Goal: Information Seeking & Learning: Learn about a topic

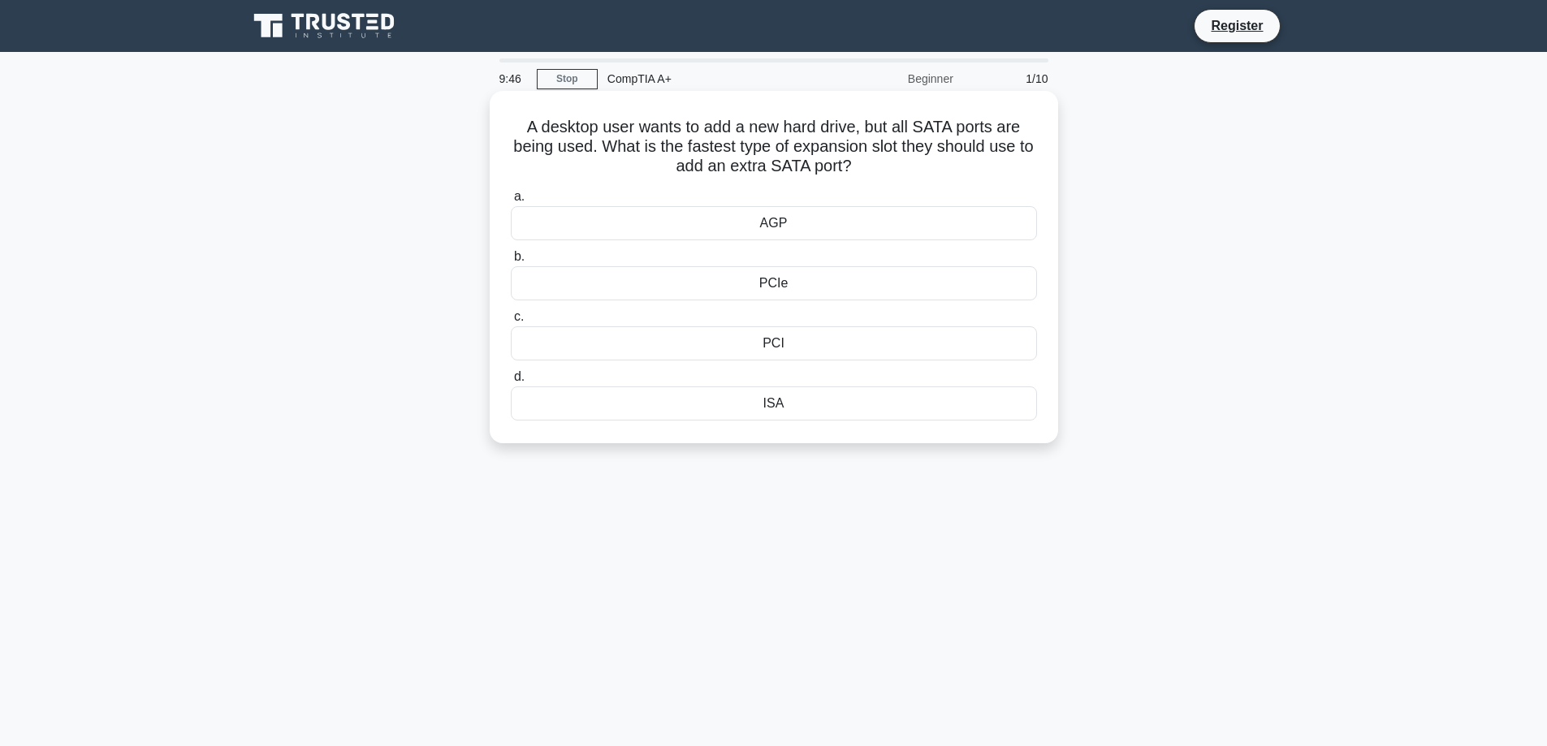
click at [763, 286] on div "PCIe" at bounding box center [774, 283] width 526 height 34
click at [511, 262] on input "b. PCIe" at bounding box center [511, 257] width 0 height 11
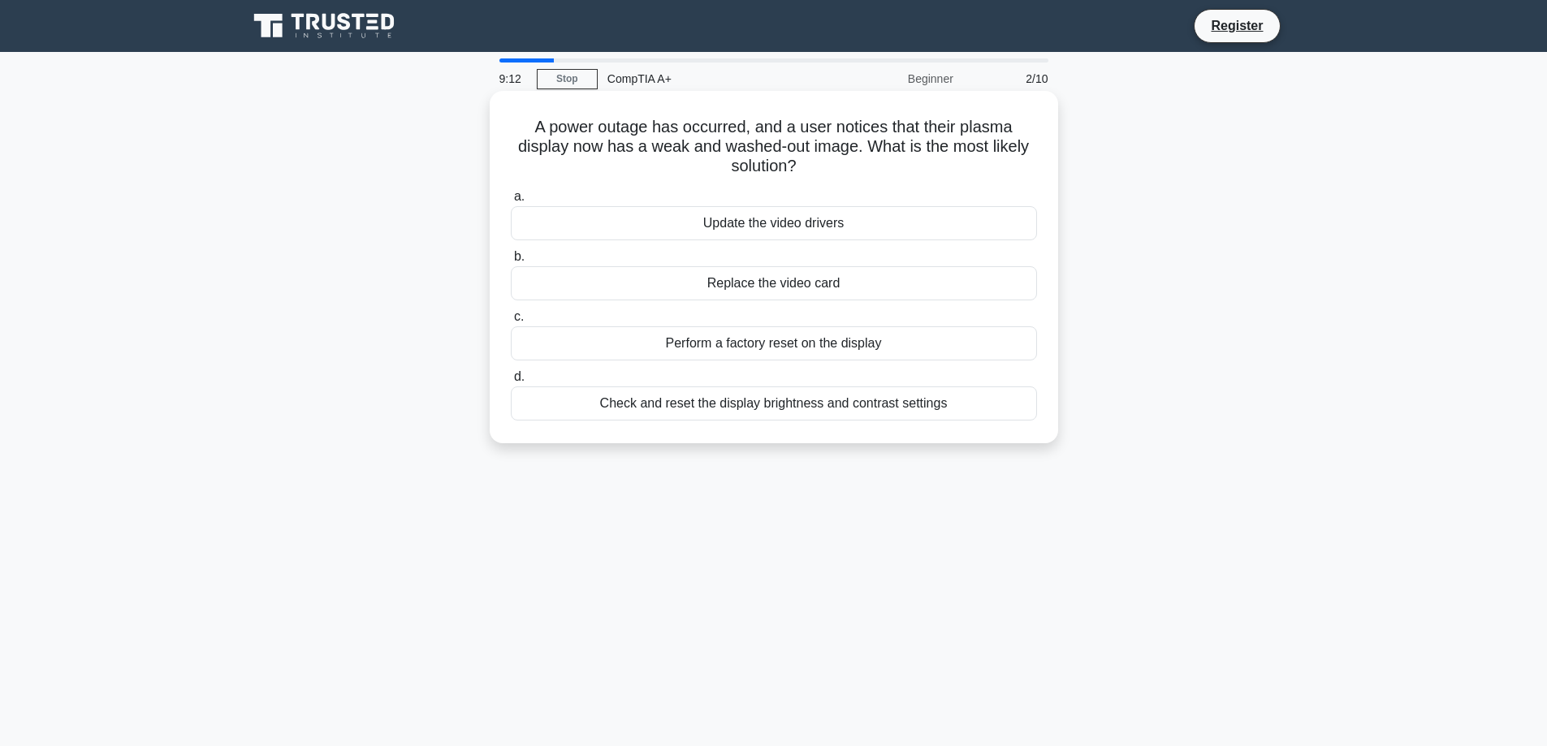
click at [787, 396] on div "Check and reset the display brightness and contrast settings" at bounding box center [774, 403] width 526 height 34
click at [511, 382] on input "d. Check and reset the display brightness and contrast settings" at bounding box center [511, 377] width 0 height 11
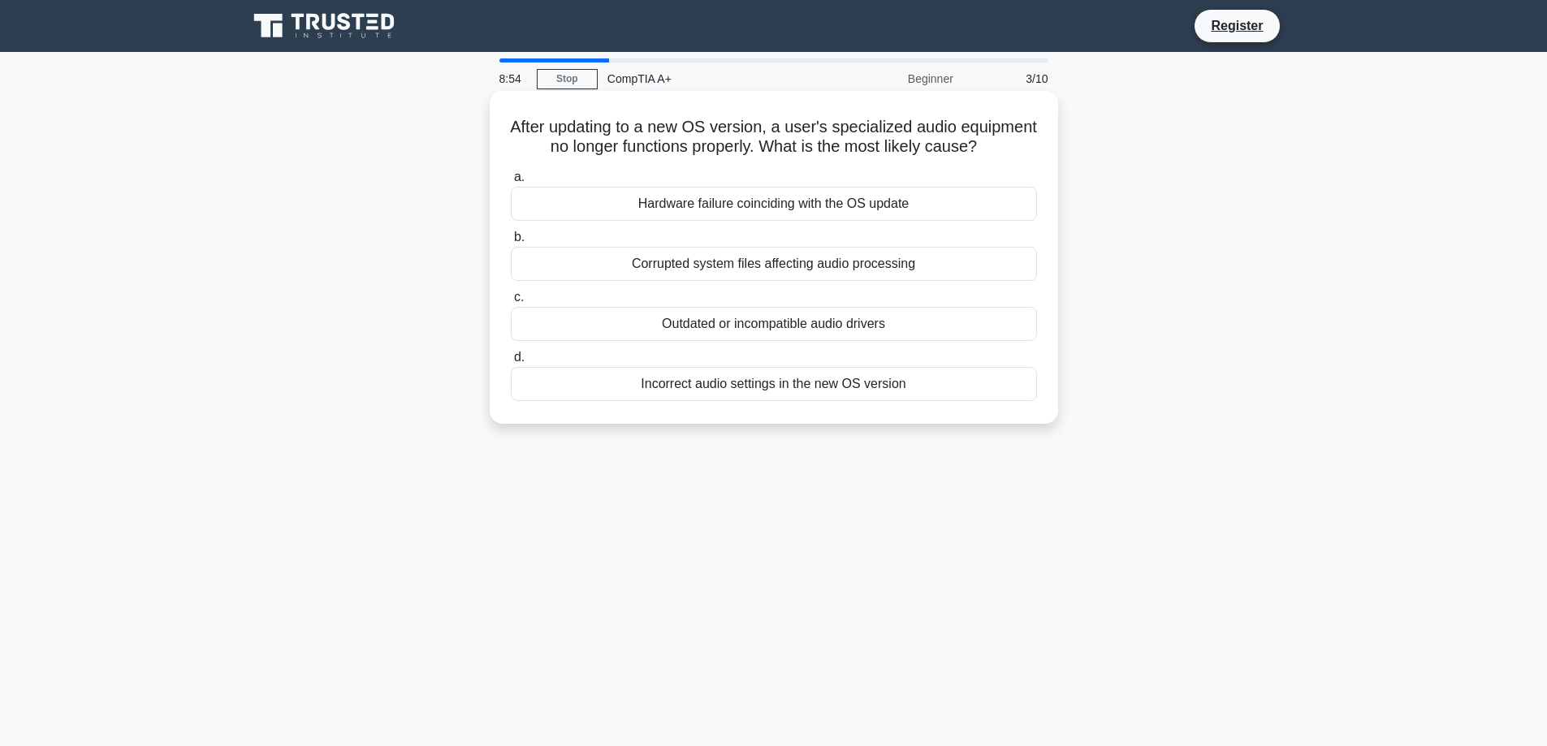
click at [784, 341] on div "Outdated or incompatible audio drivers" at bounding box center [774, 324] width 526 height 34
click at [511, 303] on input "c. Outdated or incompatible audio drivers" at bounding box center [511, 297] width 0 height 11
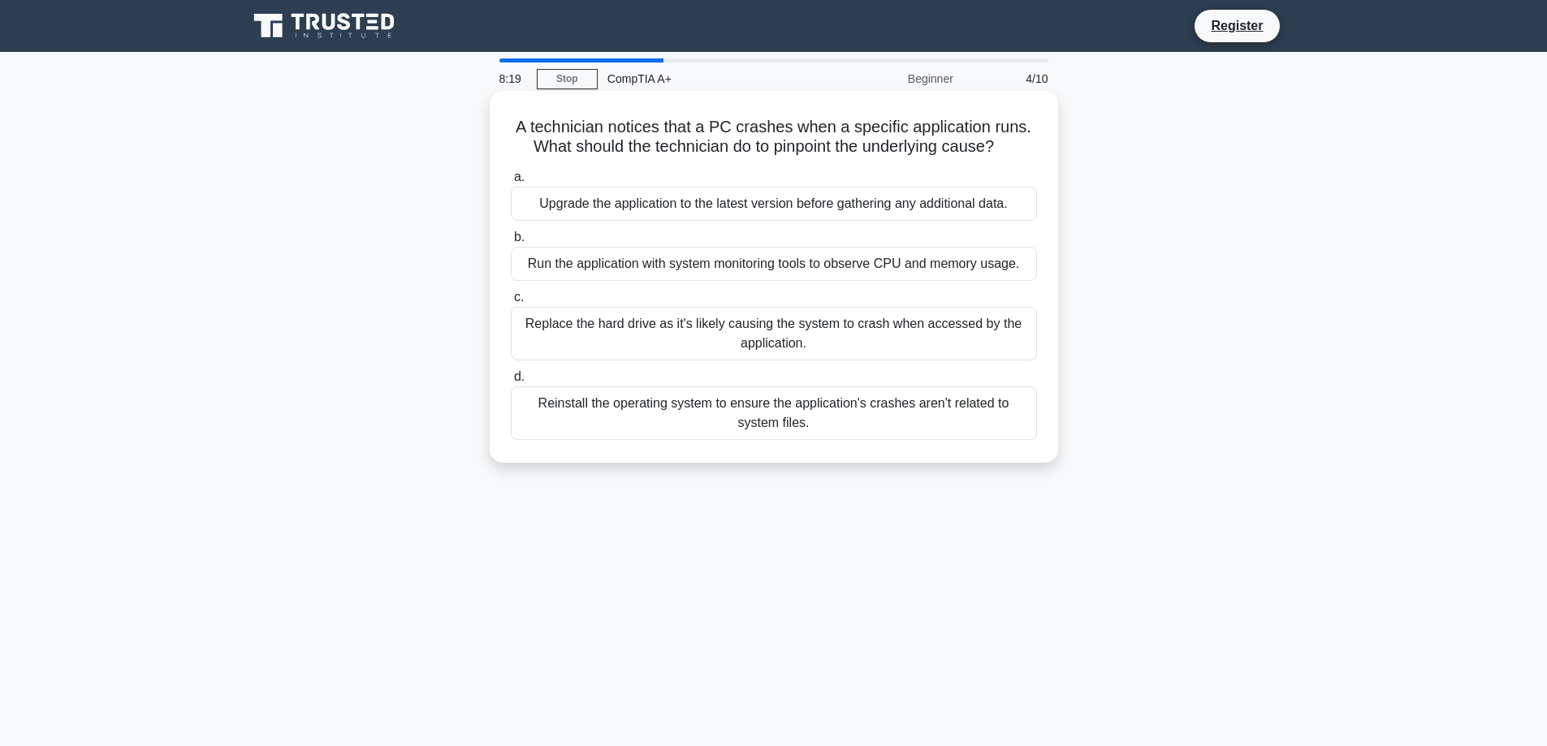
click at [737, 263] on div "Run the application with system monitoring tools to observe CPU and memory usag…" at bounding box center [774, 264] width 526 height 34
click at [511, 243] on input "b. Run the application with system monitoring tools to observe CPU and memory u…" at bounding box center [511, 237] width 0 height 11
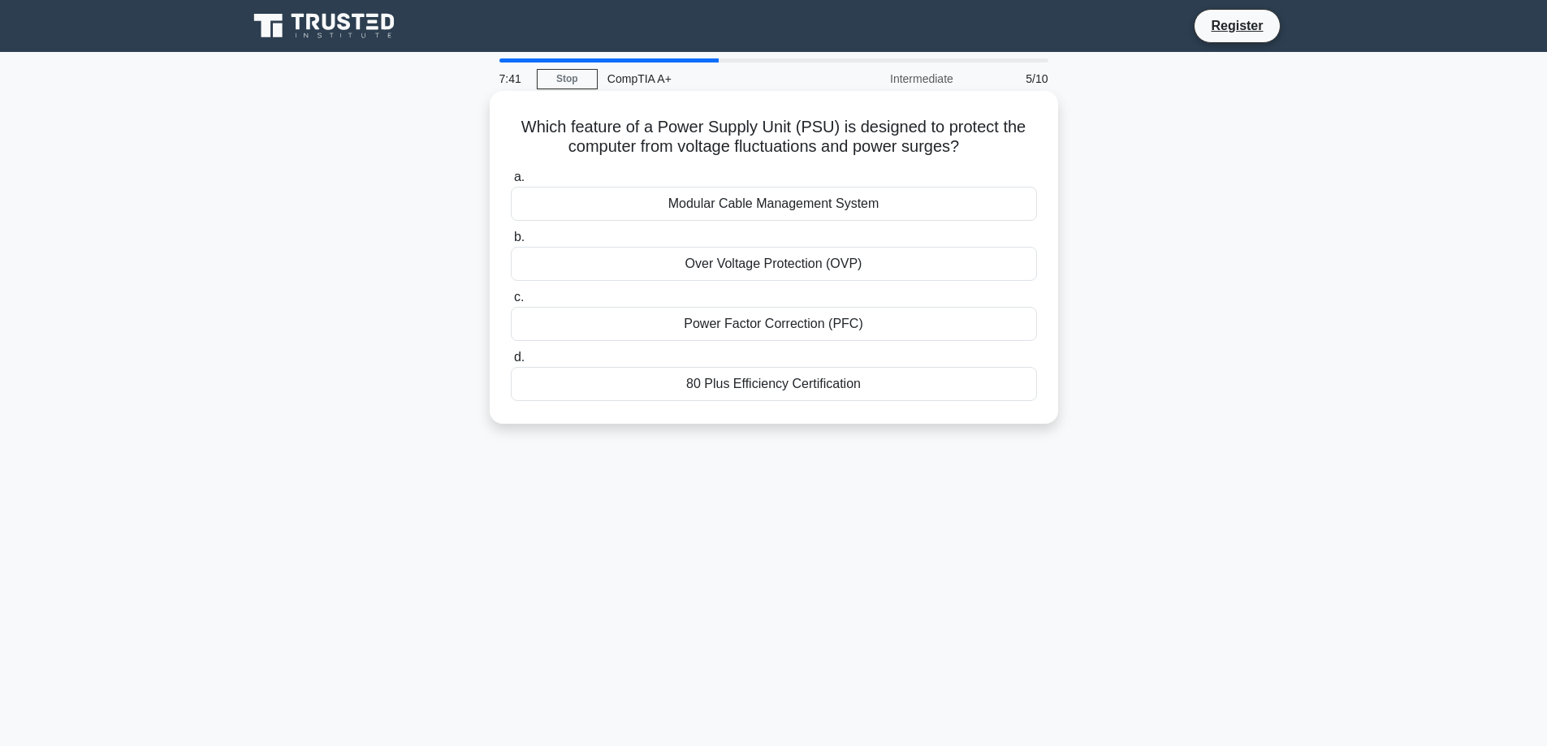
click at [731, 319] on div "Power Factor Correction (PFC)" at bounding box center [774, 324] width 526 height 34
click at [511, 303] on input "c. Power Factor Correction (PFC)" at bounding box center [511, 297] width 0 height 11
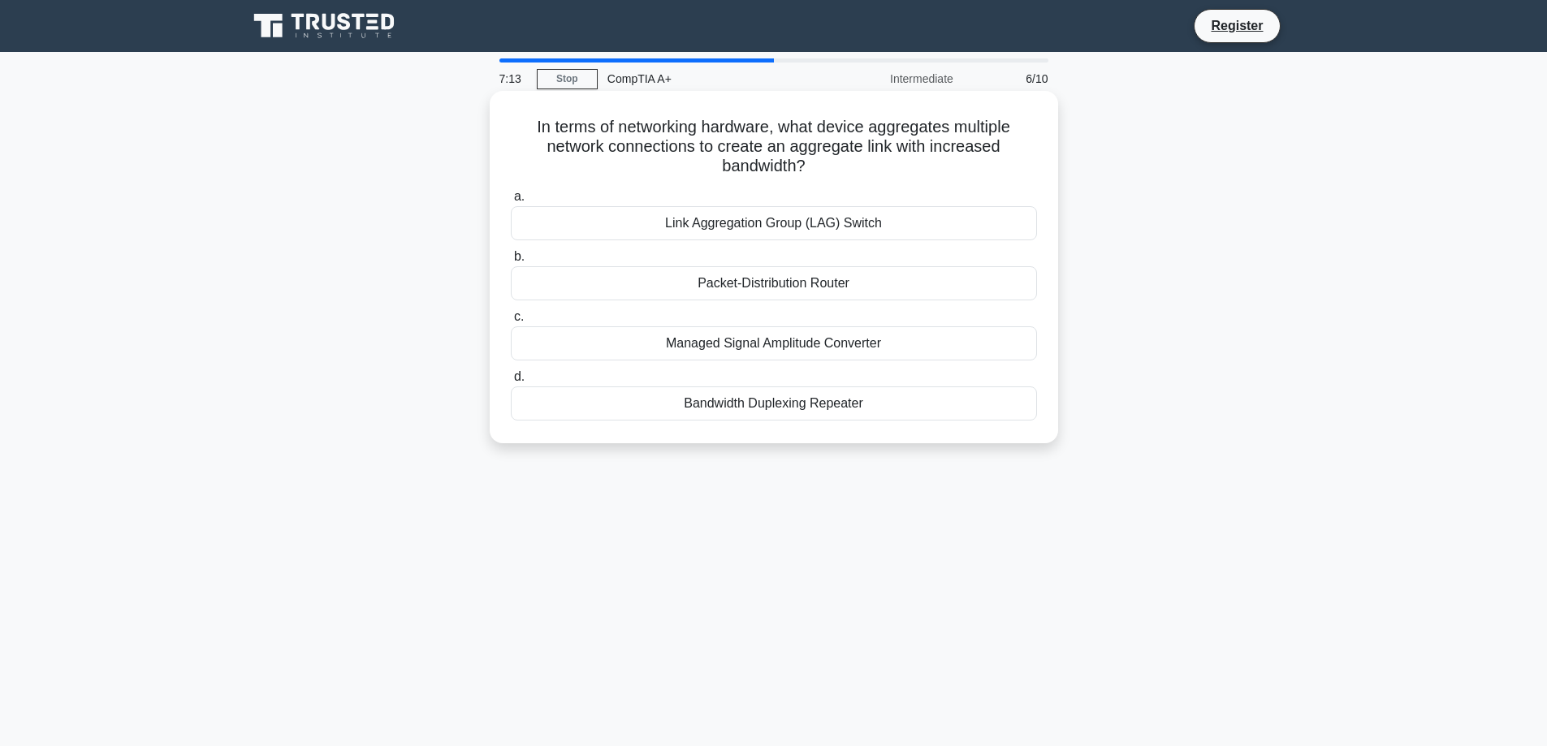
click at [758, 224] on div "Link Aggregation Group (LAG) Switch" at bounding box center [774, 223] width 526 height 34
click at [511, 202] on input "a. Link Aggregation Group (LAG) Switch" at bounding box center [511, 197] width 0 height 11
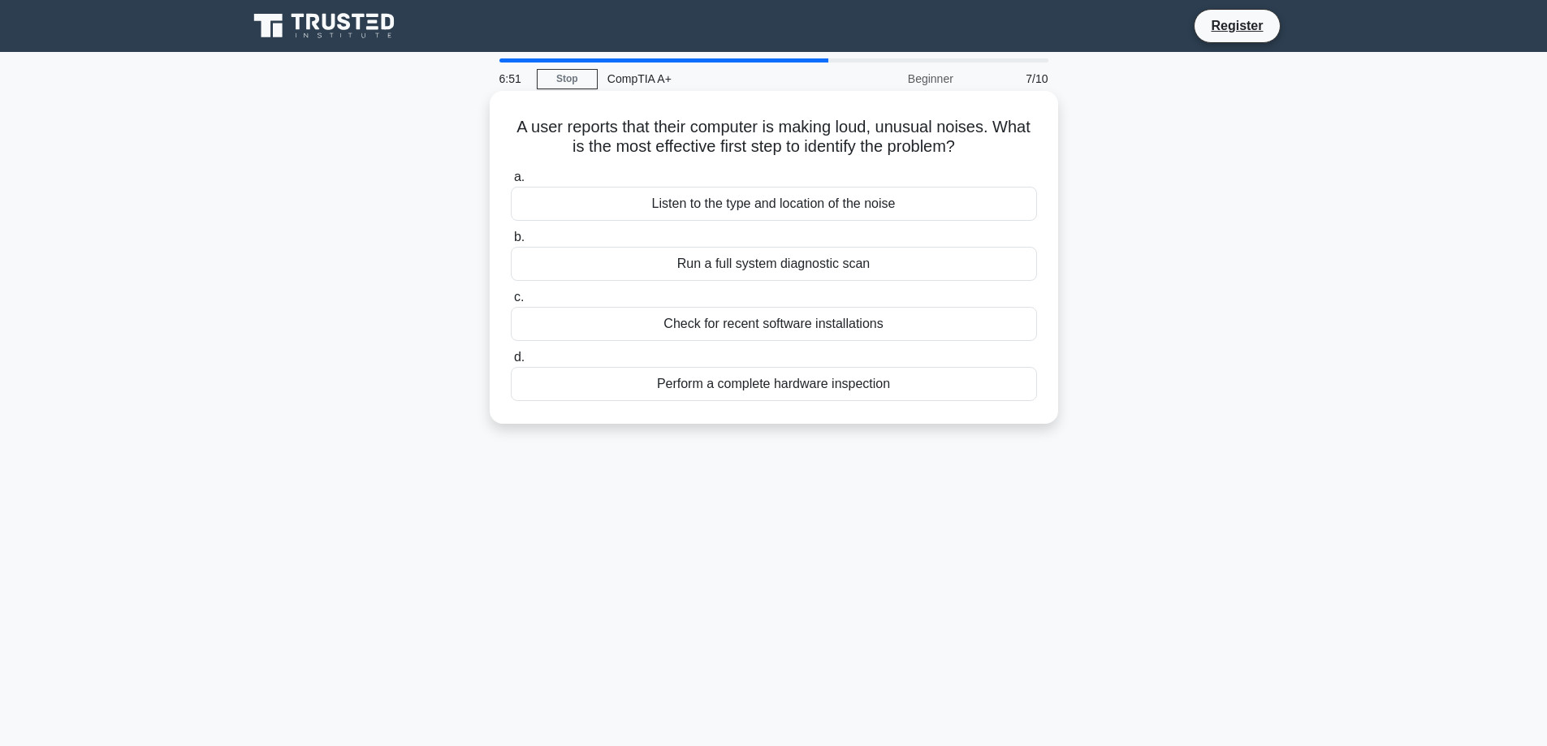
click at [776, 199] on div "Listen to the type and location of the noise" at bounding box center [774, 204] width 526 height 34
click at [511, 183] on input "a. Listen to the type and location of the noise" at bounding box center [511, 177] width 0 height 11
click at [722, 202] on div "Backward compatibility with older systems" at bounding box center [774, 204] width 526 height 34
click at [511, 183] on input "a. Backward compatibility with older systems" at bounding box center [511, 177] width 0 height 11
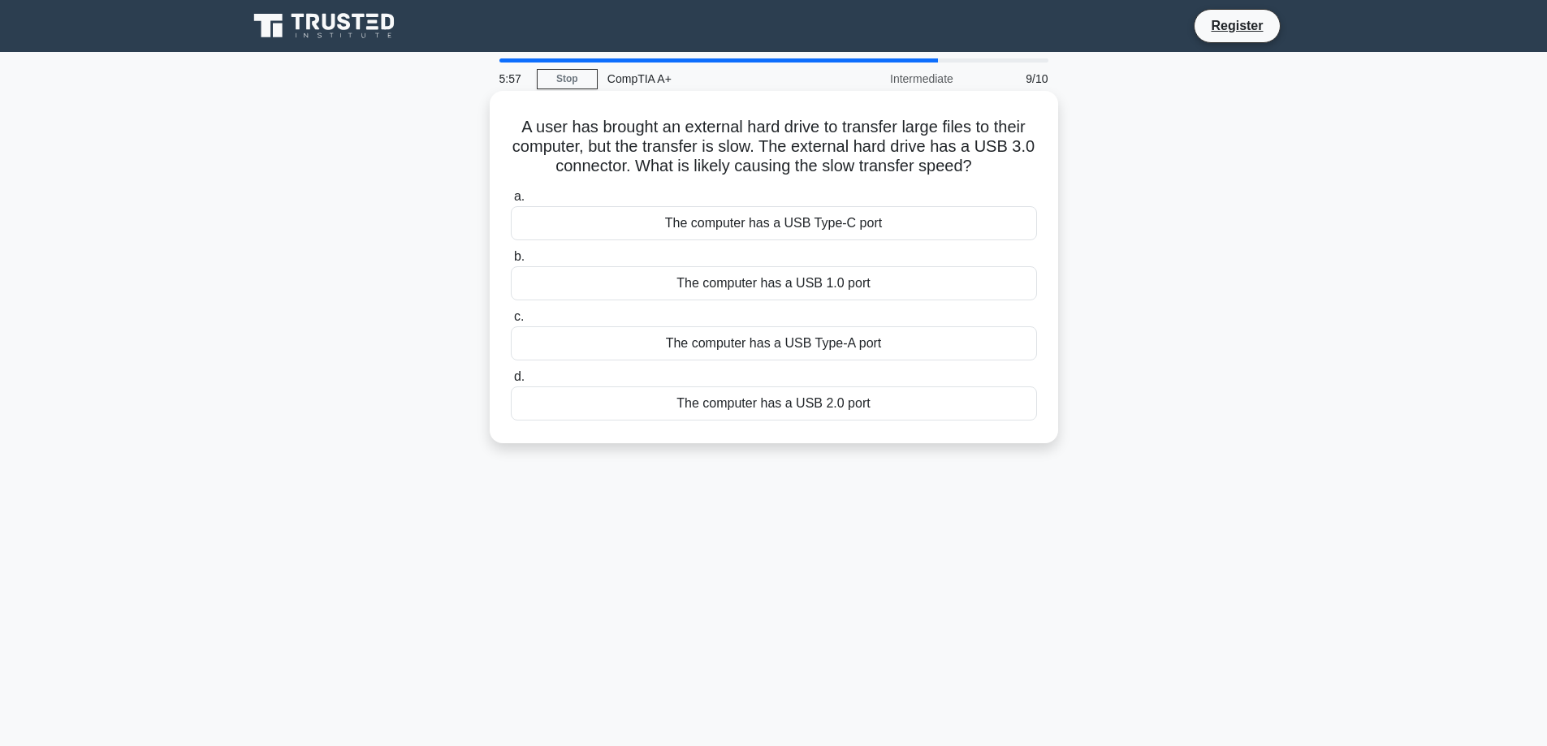
click at [723, 286] on div "The computer has a USB 1.0 port" at bounding box center [774, 283] width 526 height 34
click at [511, 262] on input "b. The computer has a USB 1.0 port" at bounding box center [511, 257] width 0 height 11
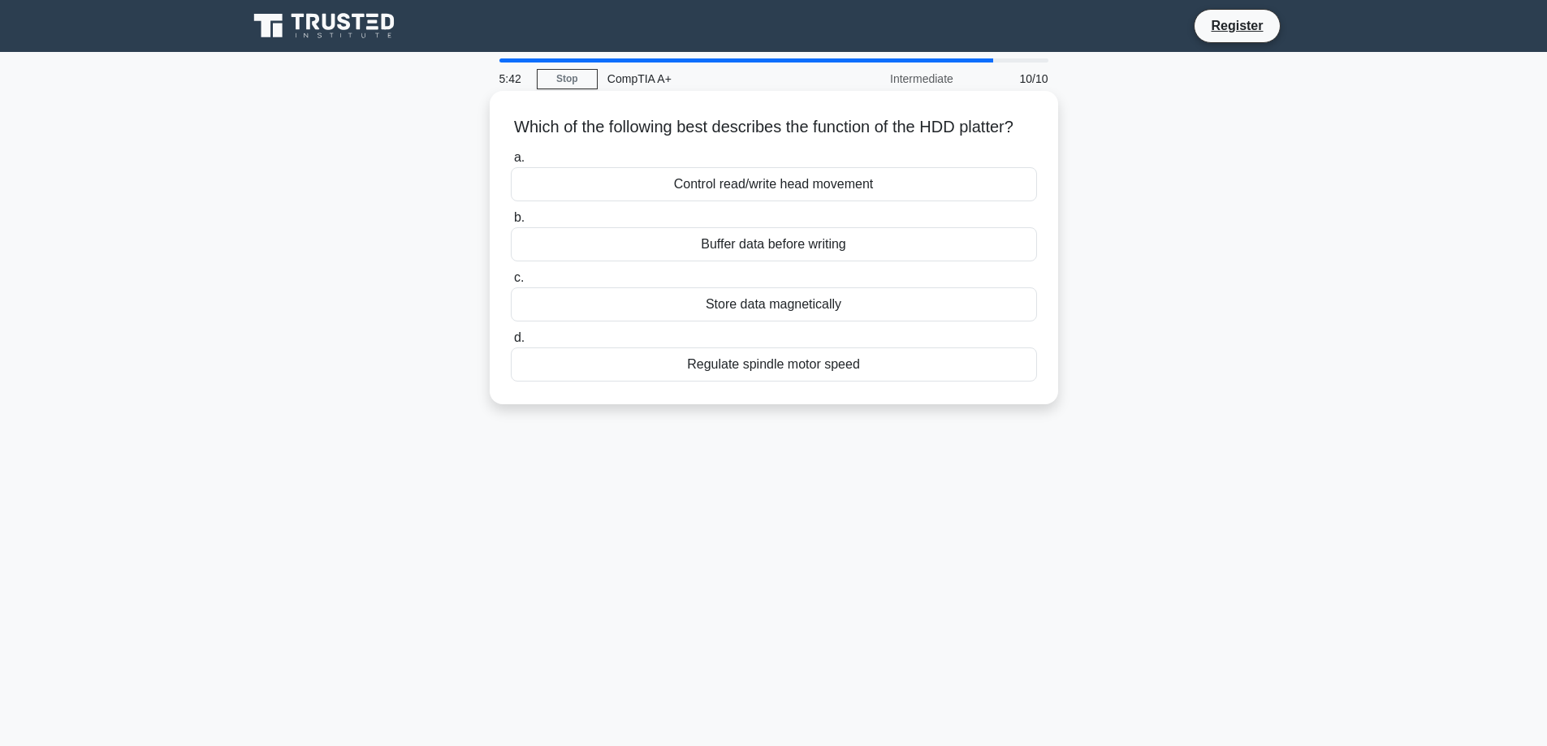
click at [818, 321] on div "Store data magnetically" at bounding box center [774, 304] width 526 height 34
click at [511, 283] on input "c. Store data magnetically" at bounding box center [511, 278] width 0 height 11
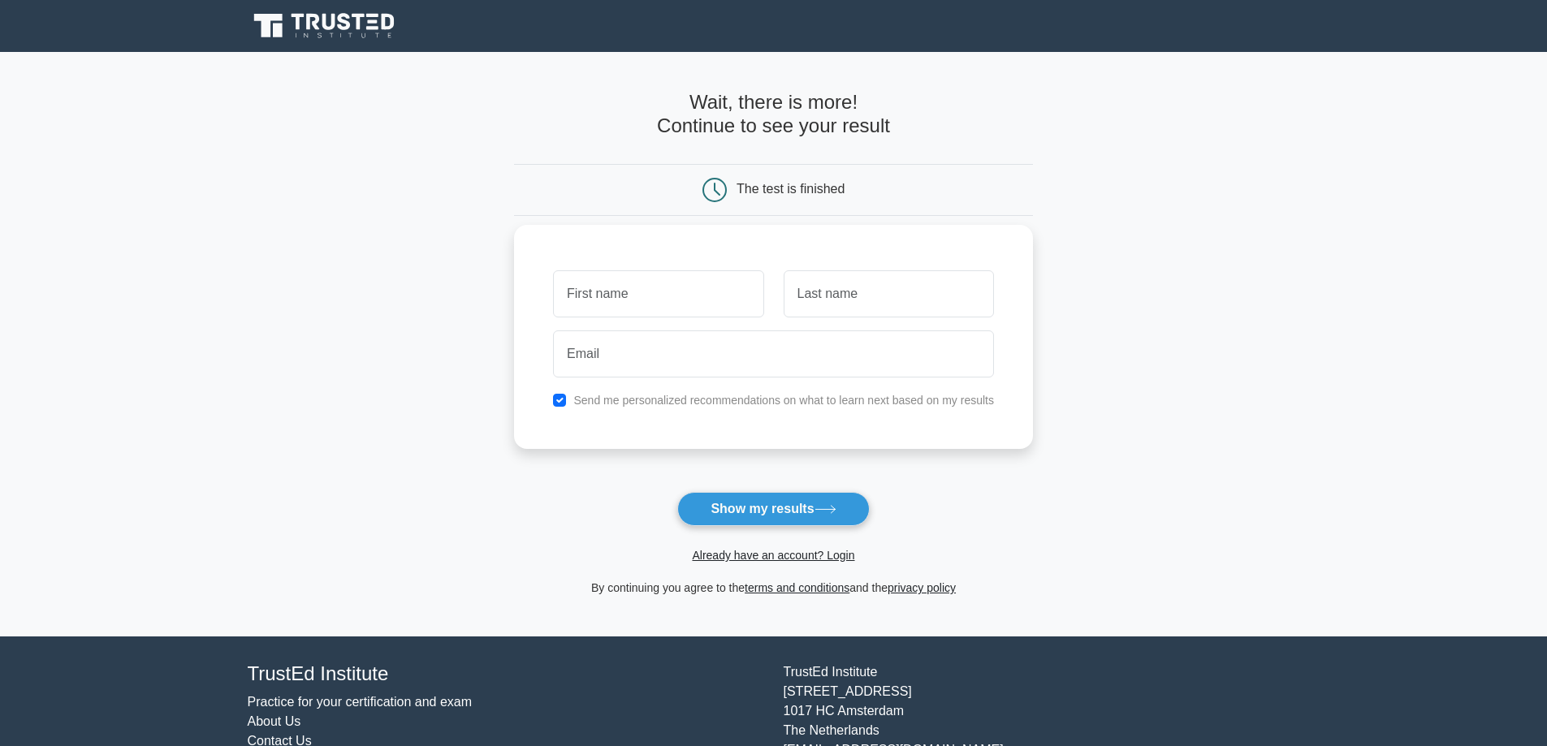
click at [636, 298] on input "text" at bounding box center [658, 293] width 210 height 47
type input "[PERSON_NAME]"
click at [838, 308] on input "text" at bounding box center [888, 293] width 210 height 47
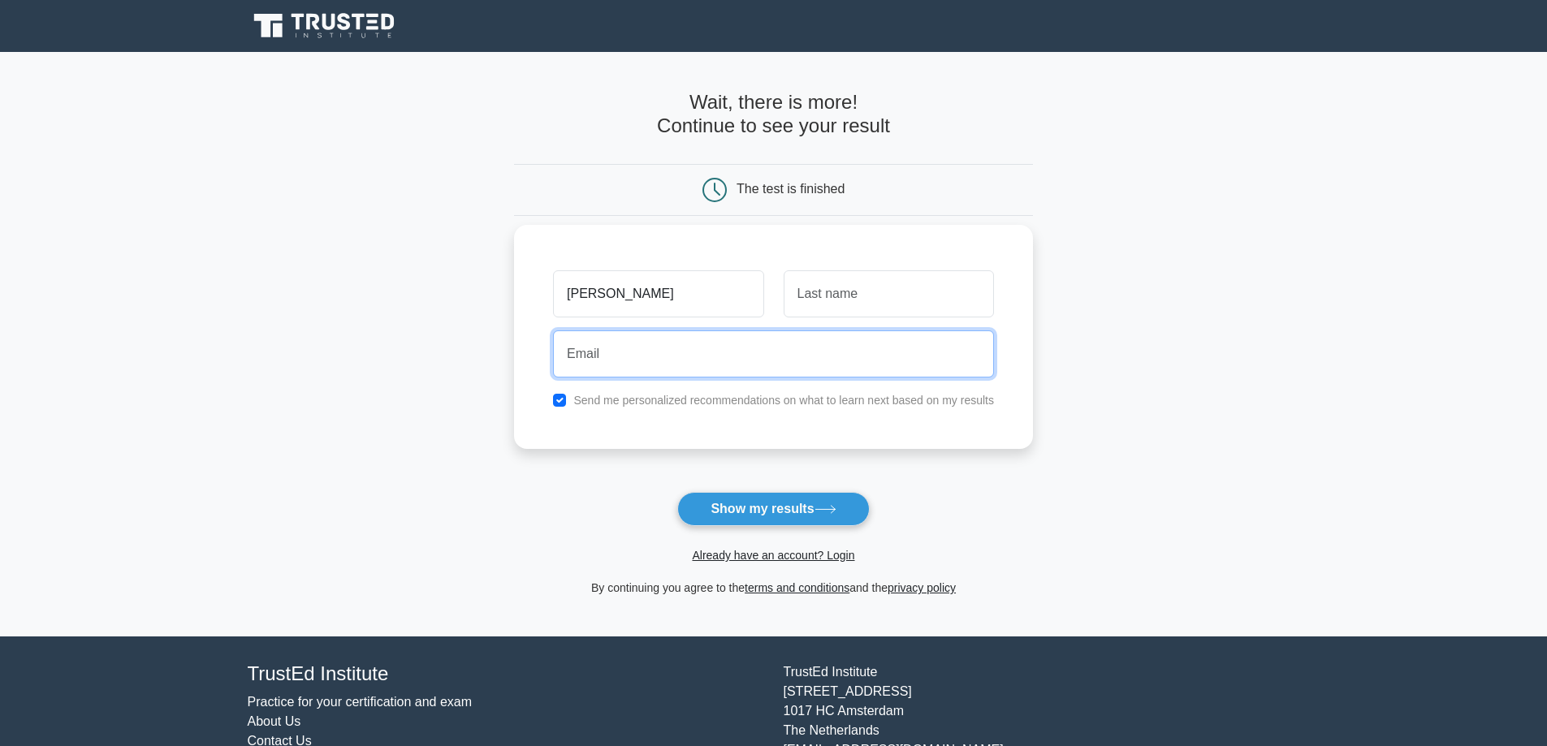
click at [682, 354] on input "email" at bounding box center [773, 353] width 441 height 47
type input "[EMAIL_ADDRESS][DOMAIN_NAME]"
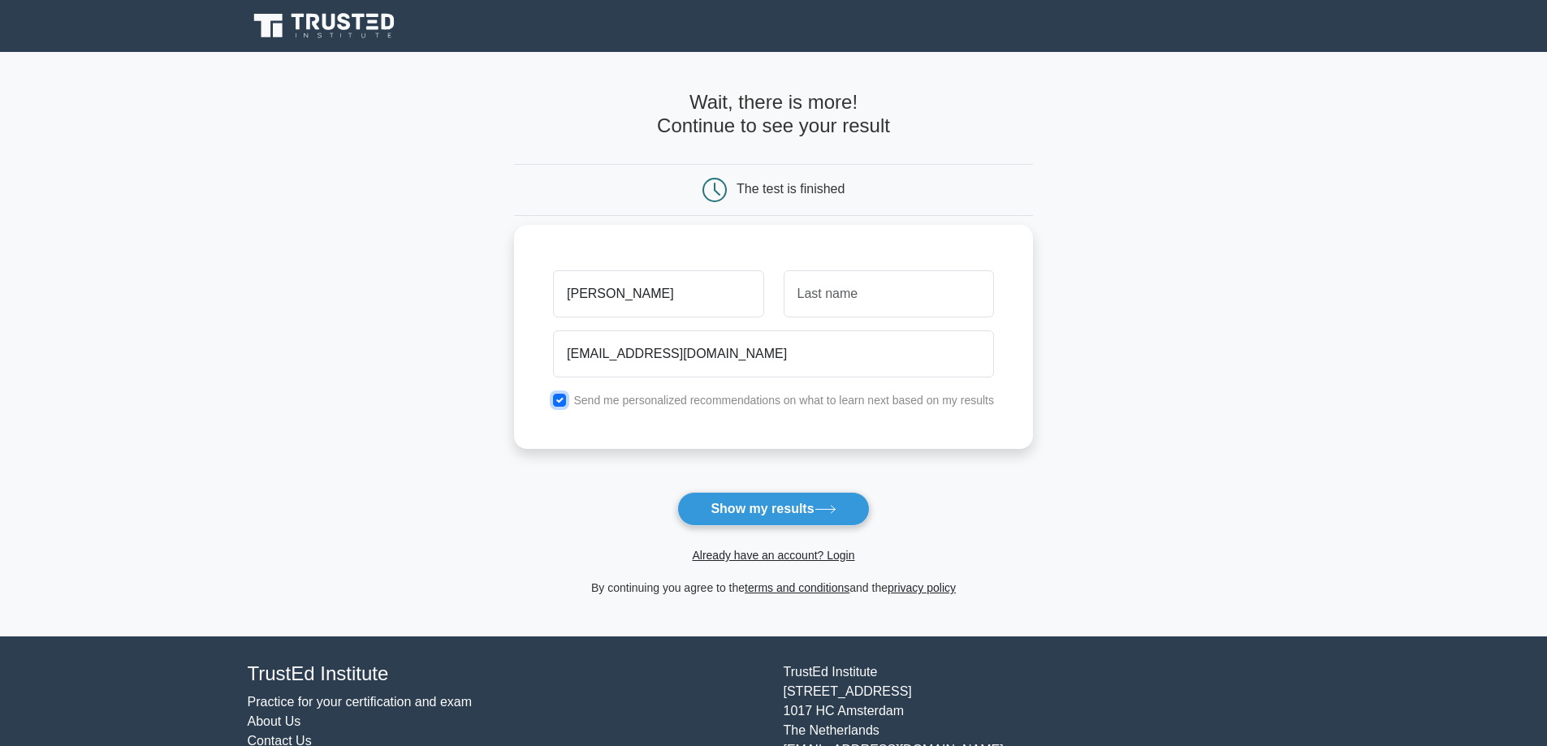
click at [559, 400] on input "checkbox" at bounding box center [559, 400] width 13 height 13
checkbox input "true"
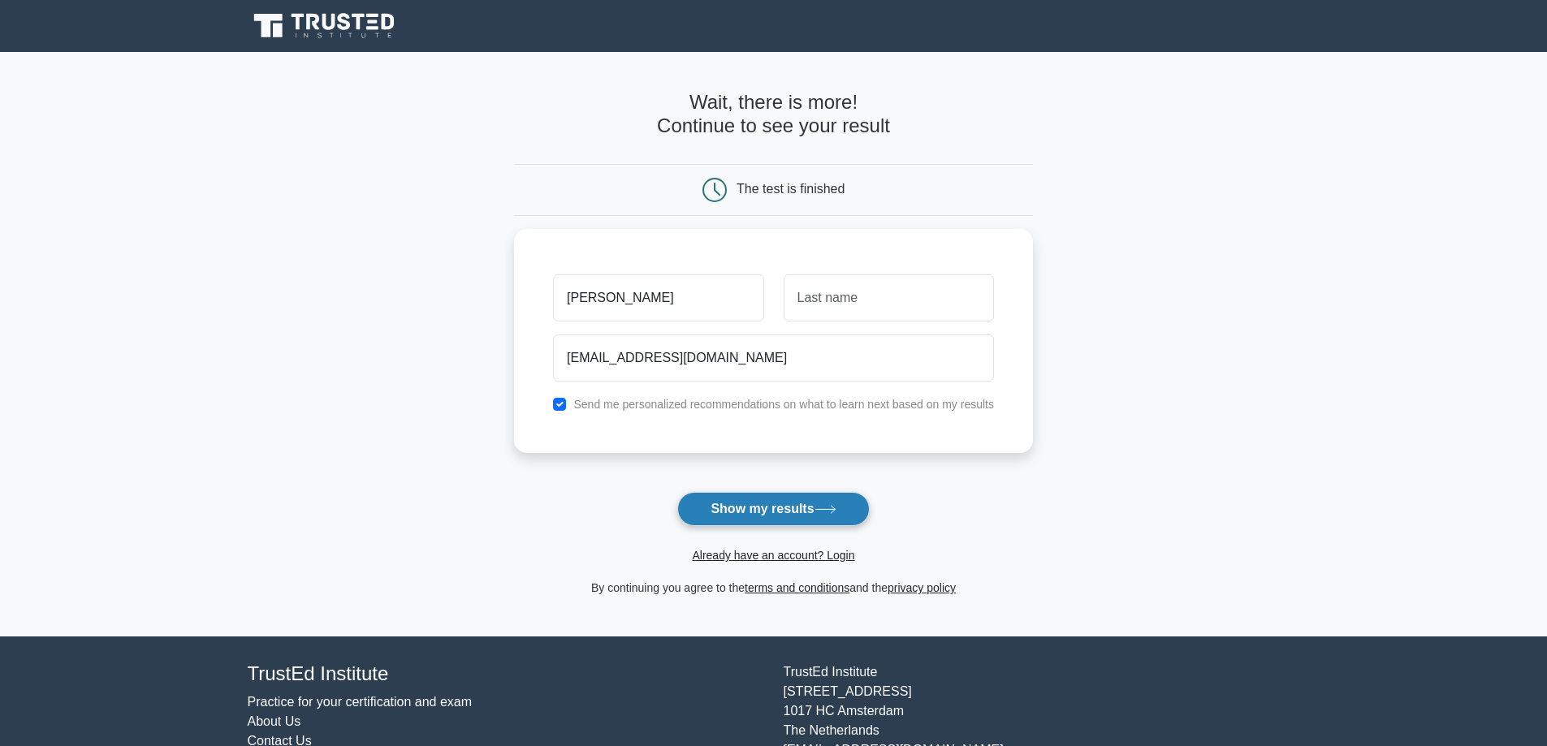
click at [748, 511] on button "Show my results" at bounding box center [773, 509] width 192 height 34
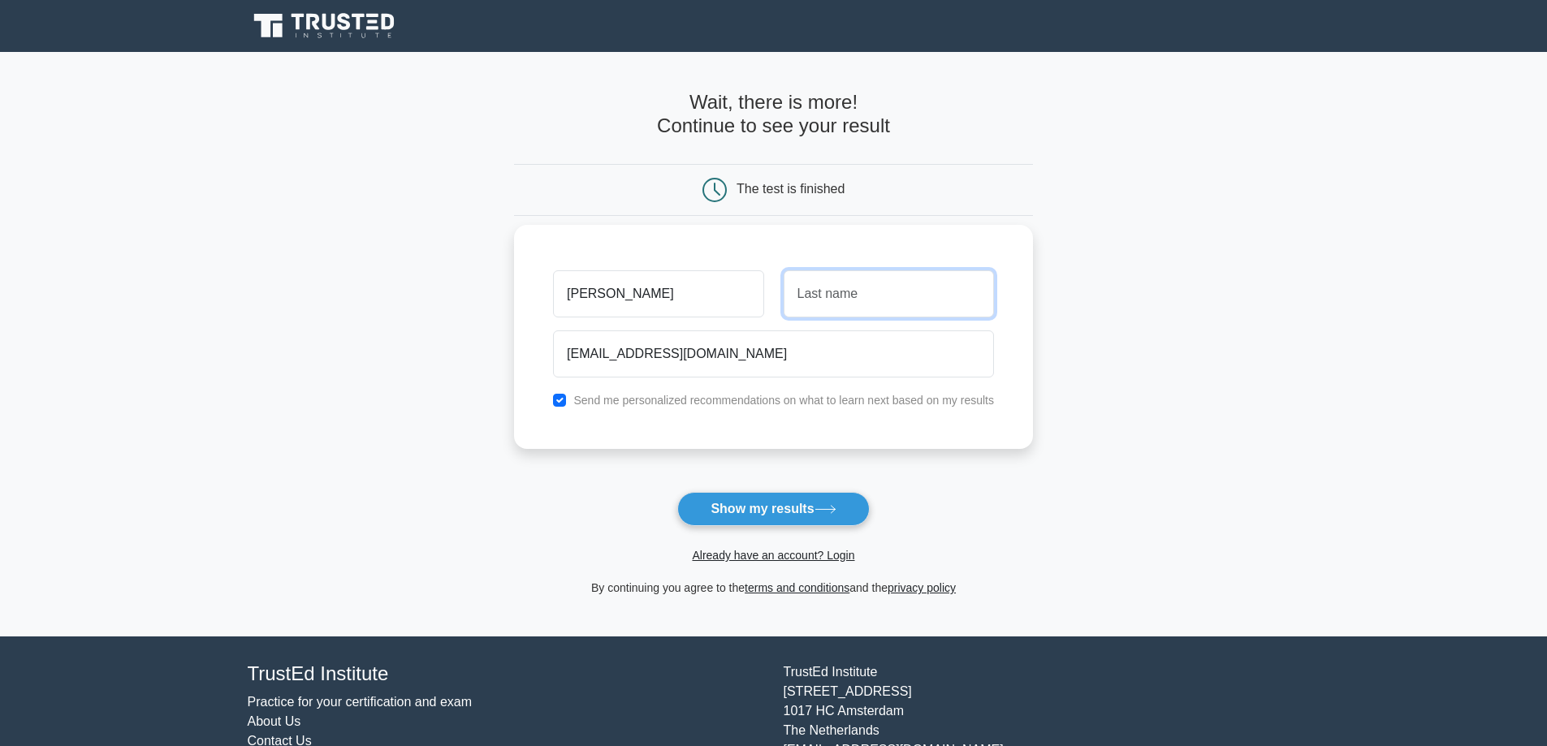
click at [882, 299] on input "text" at bounding box center [888, 293] width 210 height 47
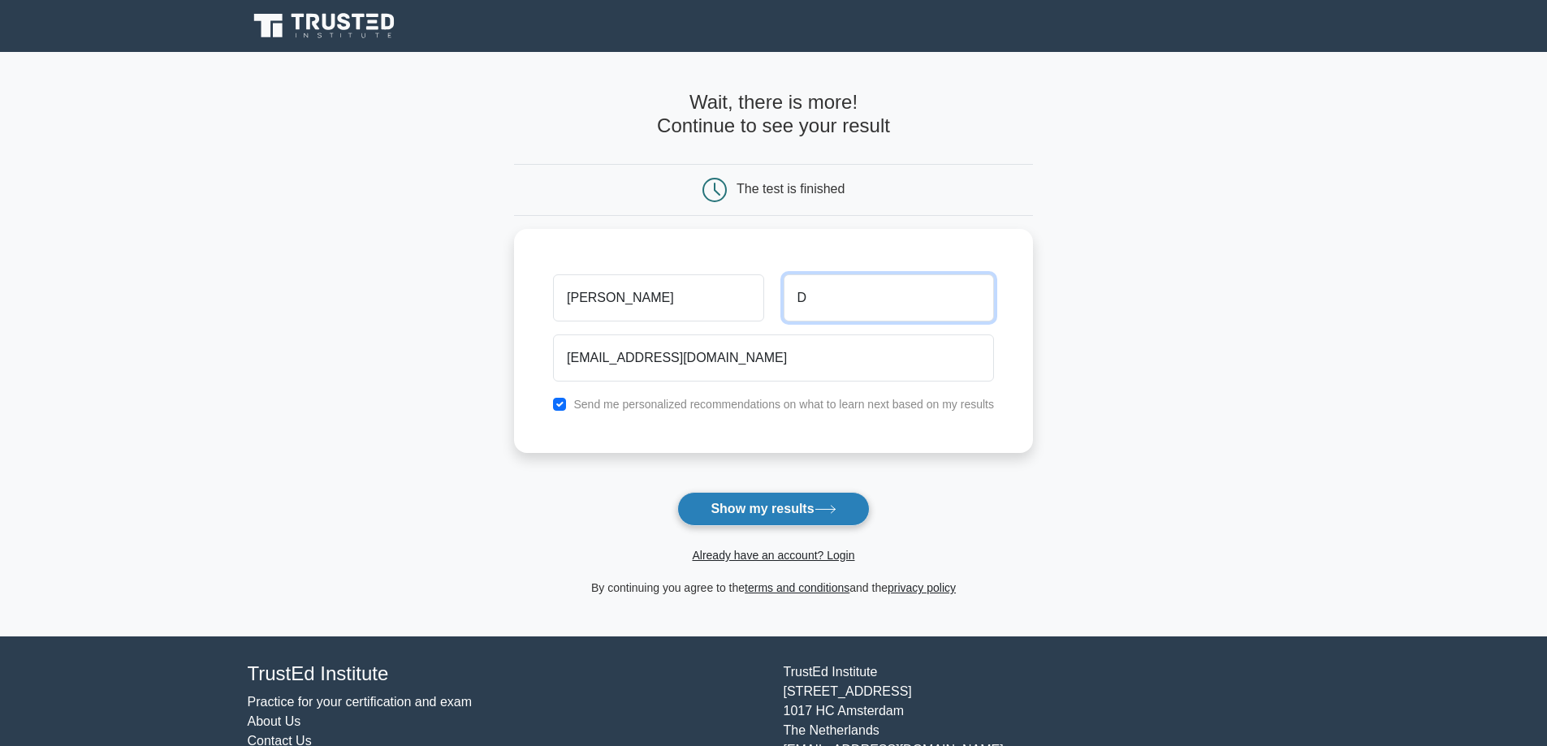
type input "D"
click at [777, 513] on button "Show my results" at bounding box center [773, 509] width 192 height 34
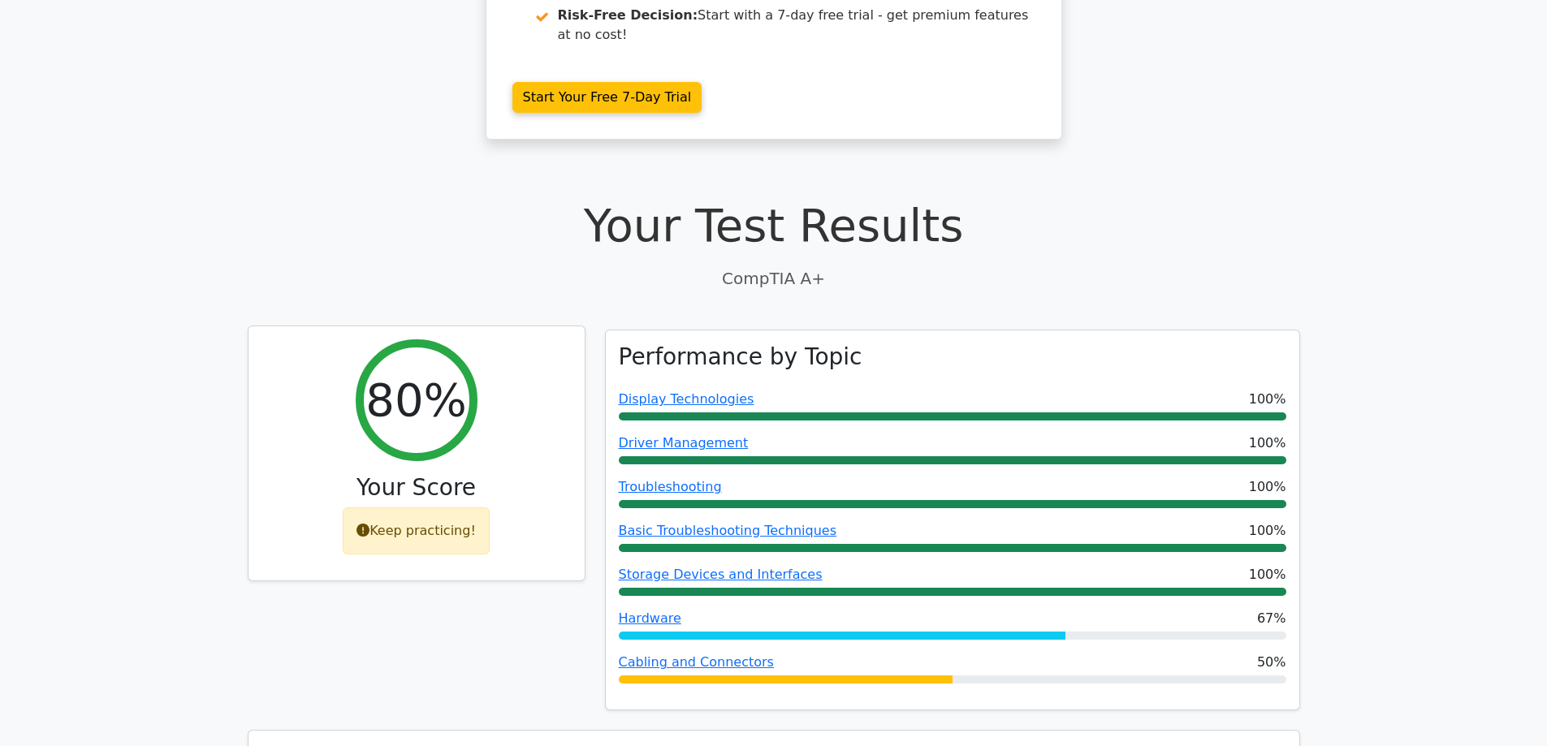
scroll to position [325, 0]
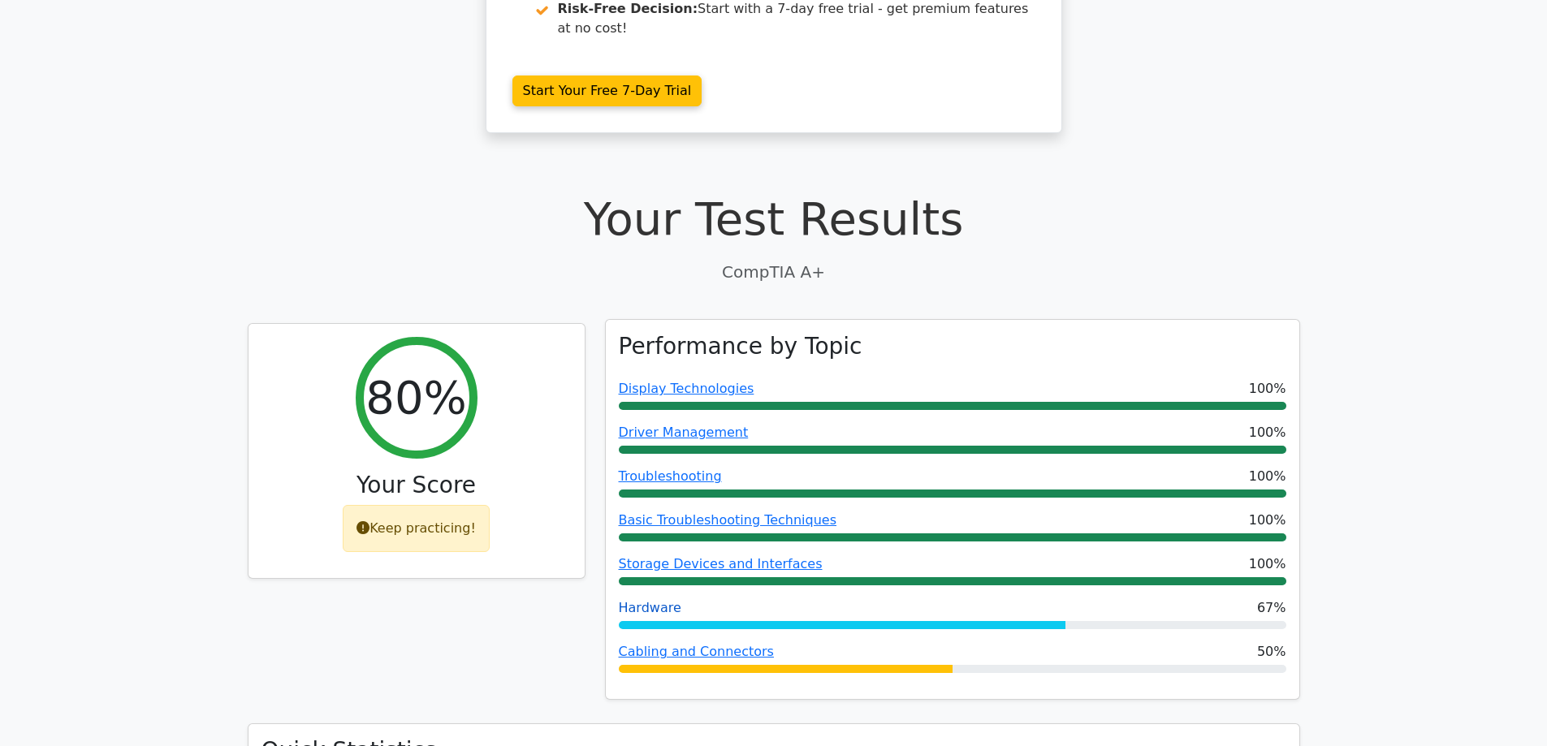
click at [649, 600] on link "Hardware" at bounding box center [650, 607] width 63 height 15
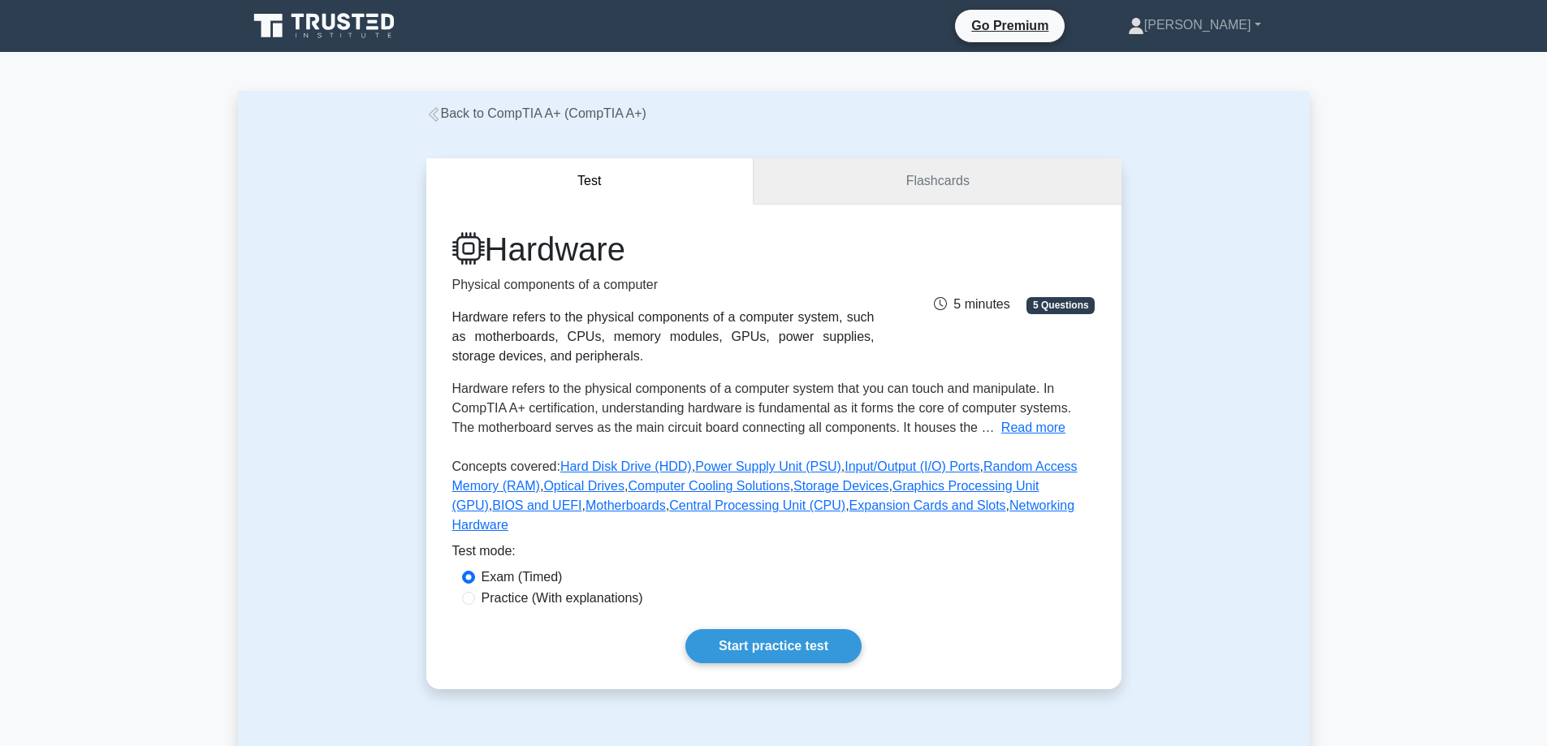
click at [908, 178] on link "Flashcards" at bounding box center [936, 181] width 367 height 46
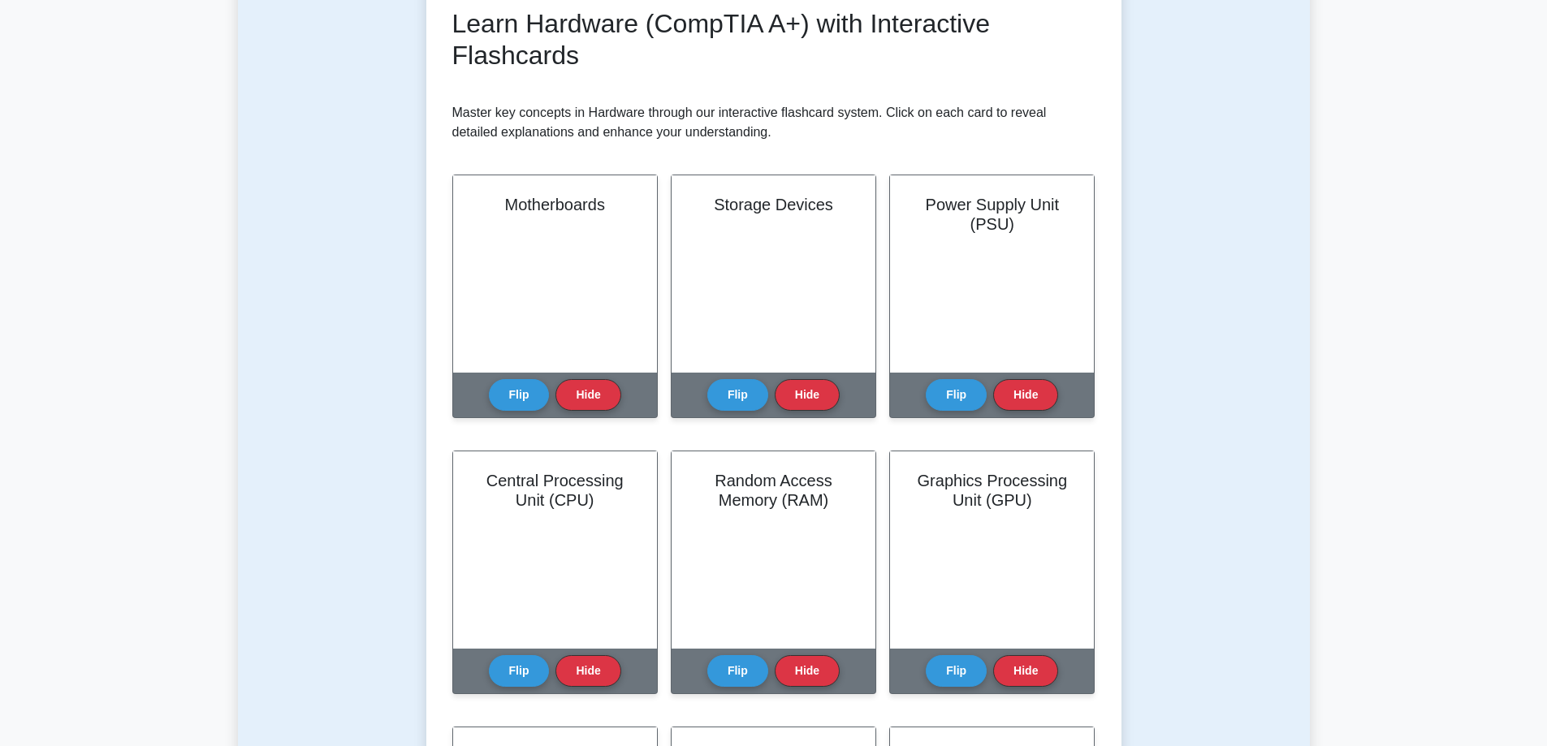
scroll to position [244, 0]
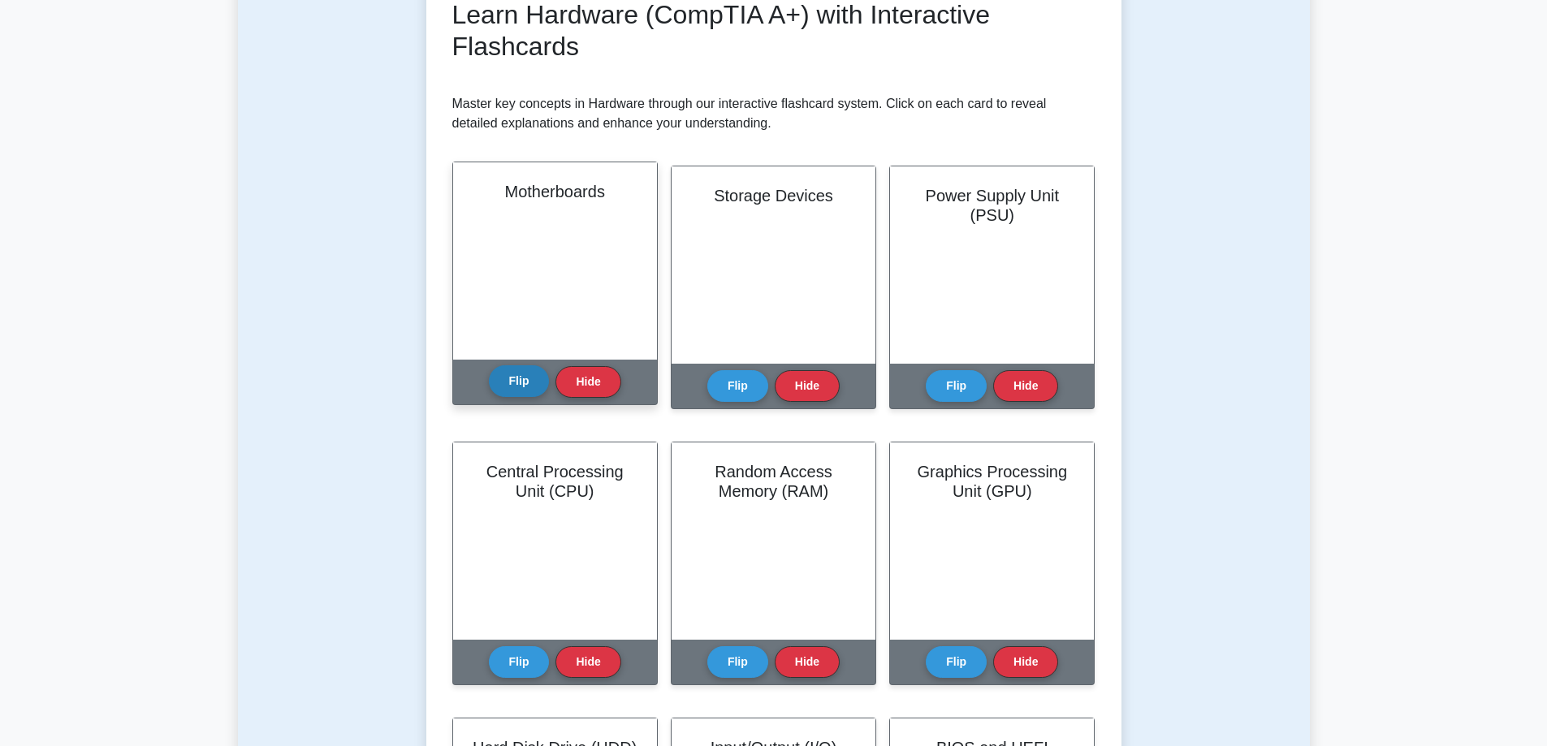
click at [522, 387] on button "Flip" at bounding box center [519, 381] width 61 height 32
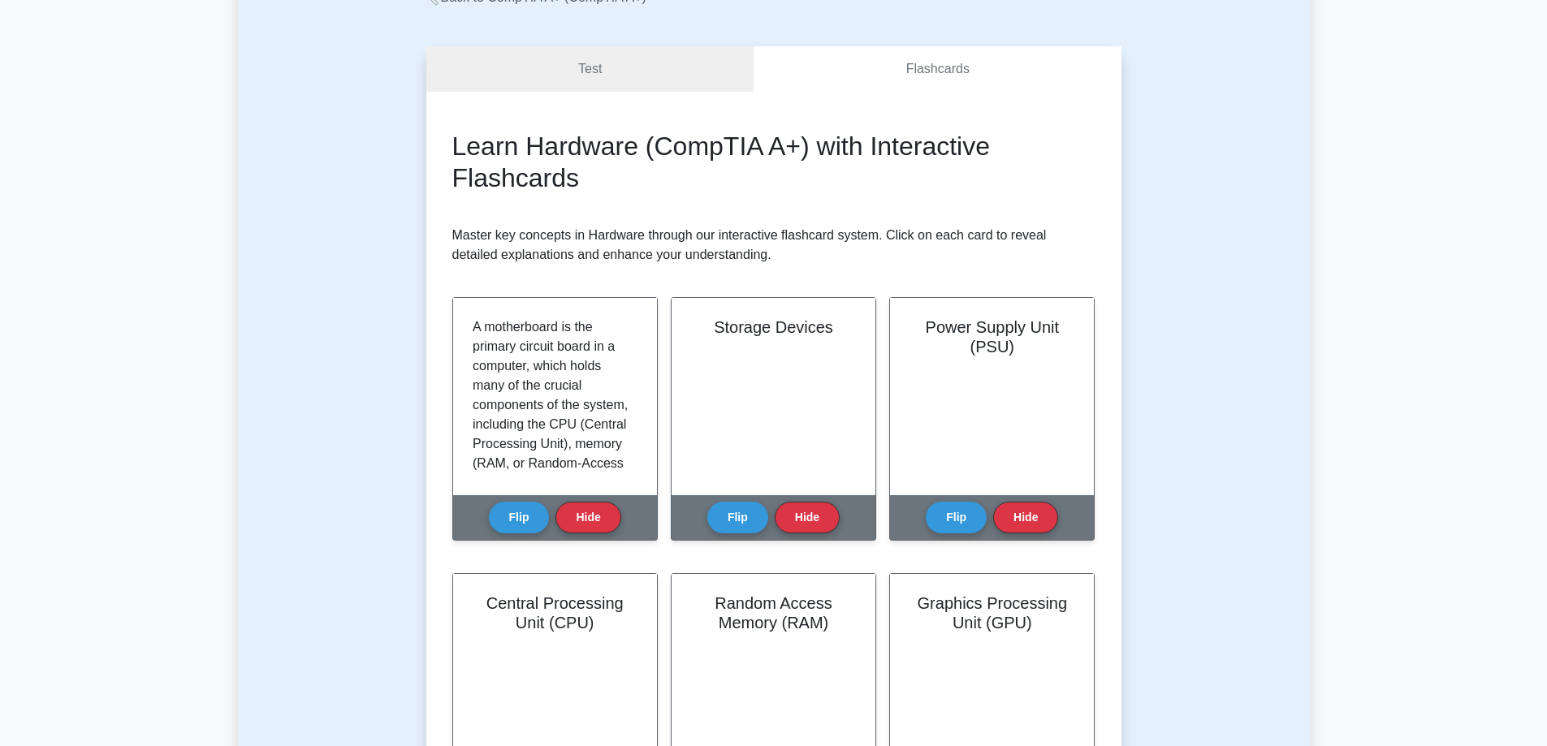
scroll to position [0, 0]
